Goal: Check status: Check status

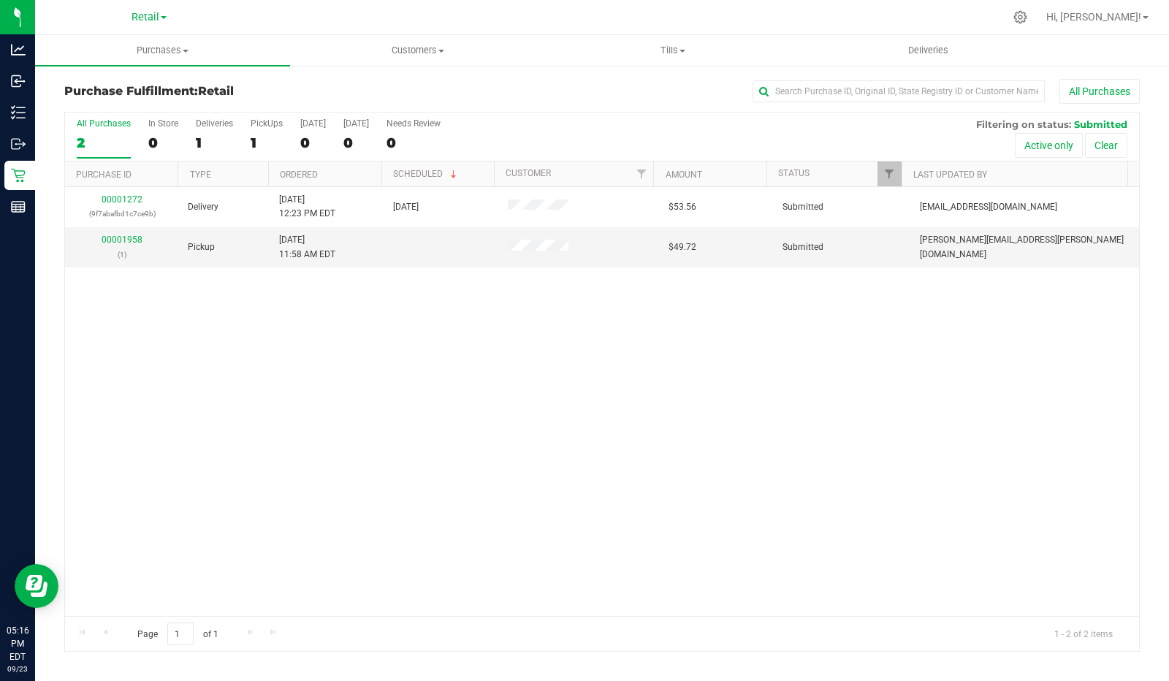
click at [261, 135] on div "1" at bounding box center [267, 142] width 32 height 17
click at [0, 0] on input "PickUps 1" at bounding box center [0, 0] width 0 height 0
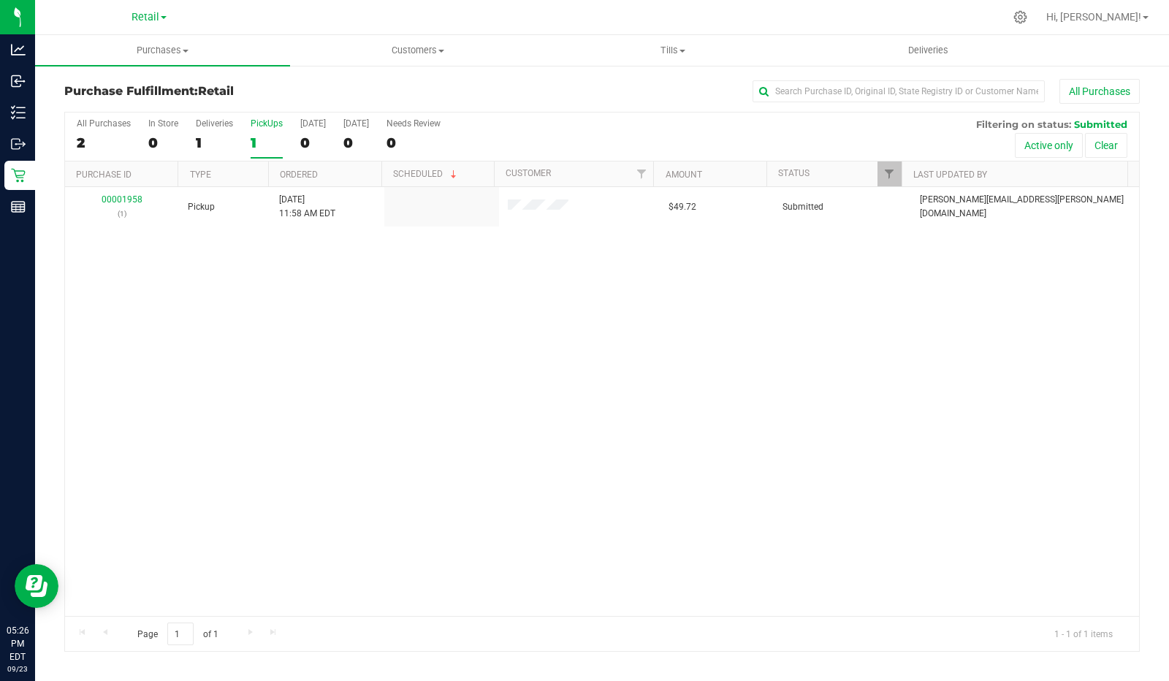
click at [96, 136] on div "2" at bounding box center [104, 142] width 54 height 17
click at [0, 0] on input "All Purchases 2" at bounding box center [0, 0] width 0 height 0
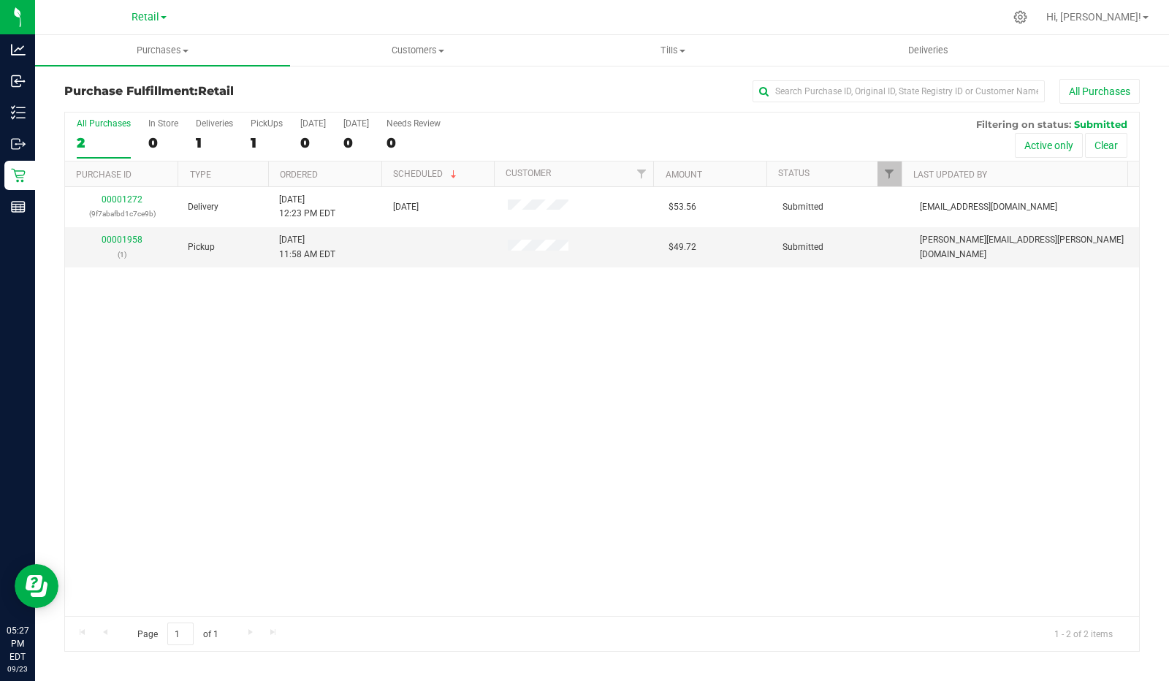
click at [267, 121] on div "PickUps" at bounding box center [267, 123] width 32 height 10
click at [0, 0] on input "PickUps 1" at bounding box center [0, 0] width 0 height 0
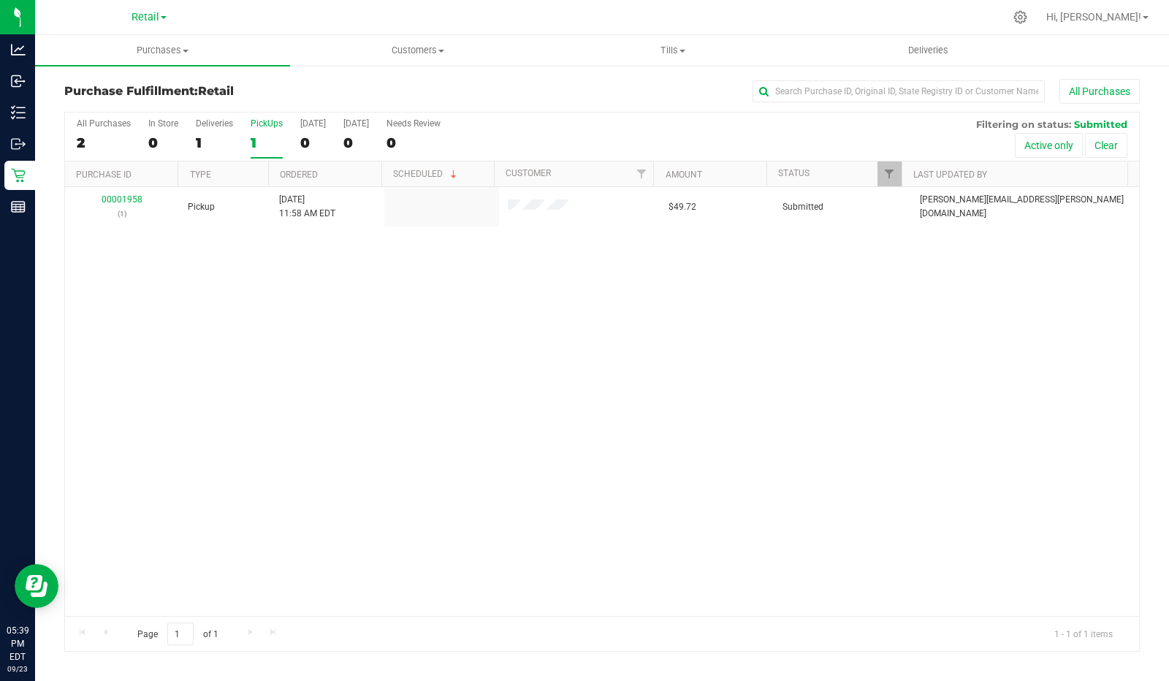
click at [84, 137] on div "2" at bounding box center [104, 142] width 54 height 17
click at [0, 0] on input "All Purchases 2" at bounding box center [0, 0] width 0 height 0
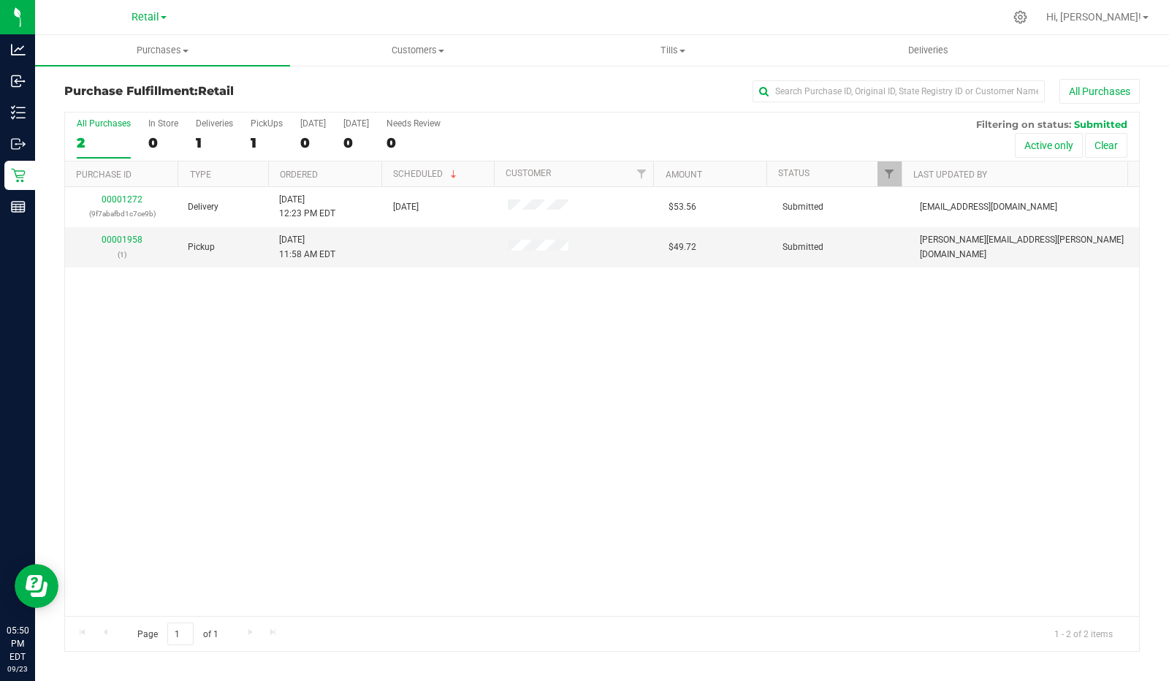
click at [271, 118] on div "PickUps" at bounding box center [267, 123] width 32 height 10
click at [0, 0] on input "PickUps 1" at bounding box center [0, 0] width 0 height 0
click at [384, 519] on div "00001272 (9f7abafbd1c7ce9b) Delivery 8/6/2025 12:23 PM EDT 8/6/2025 $53.56 Subm…" at bounding box center [602, 401] width 1074 height 429
